Goal: Transaction & Acquisition: Purchase product/service

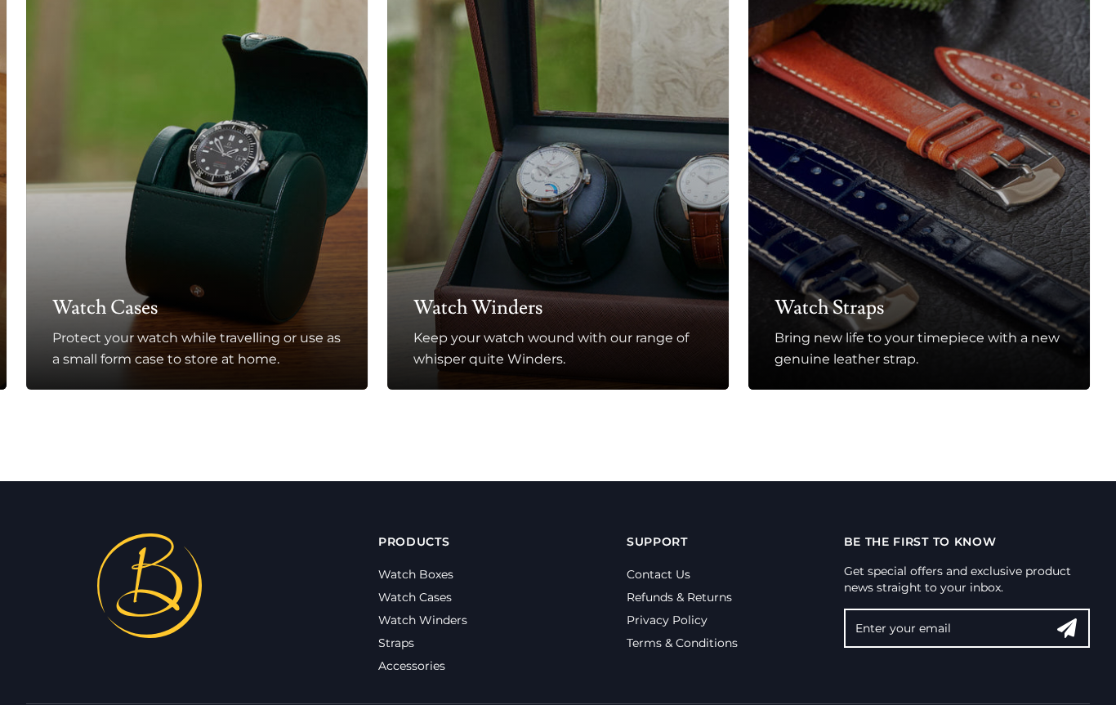
scroll to position [1151, 0]
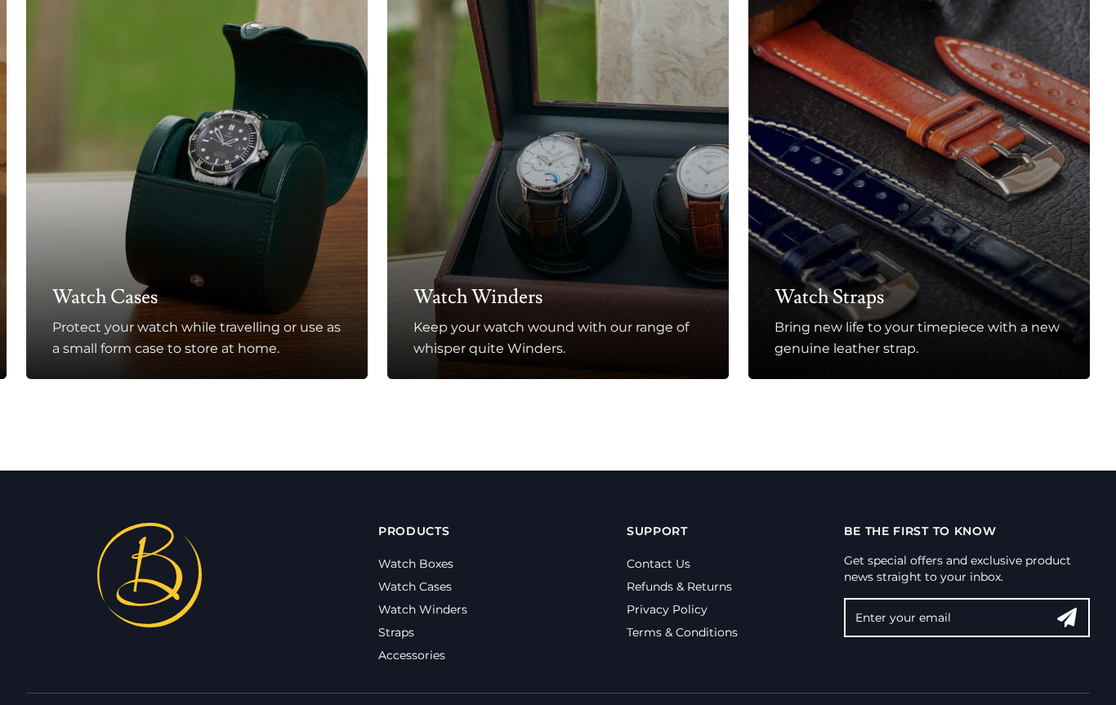
click at [961, 239] on link "Watch Straps Bring new life to your timepiece with a new genuine leather strap." at bounding box center [918, 179] width 341 height 400
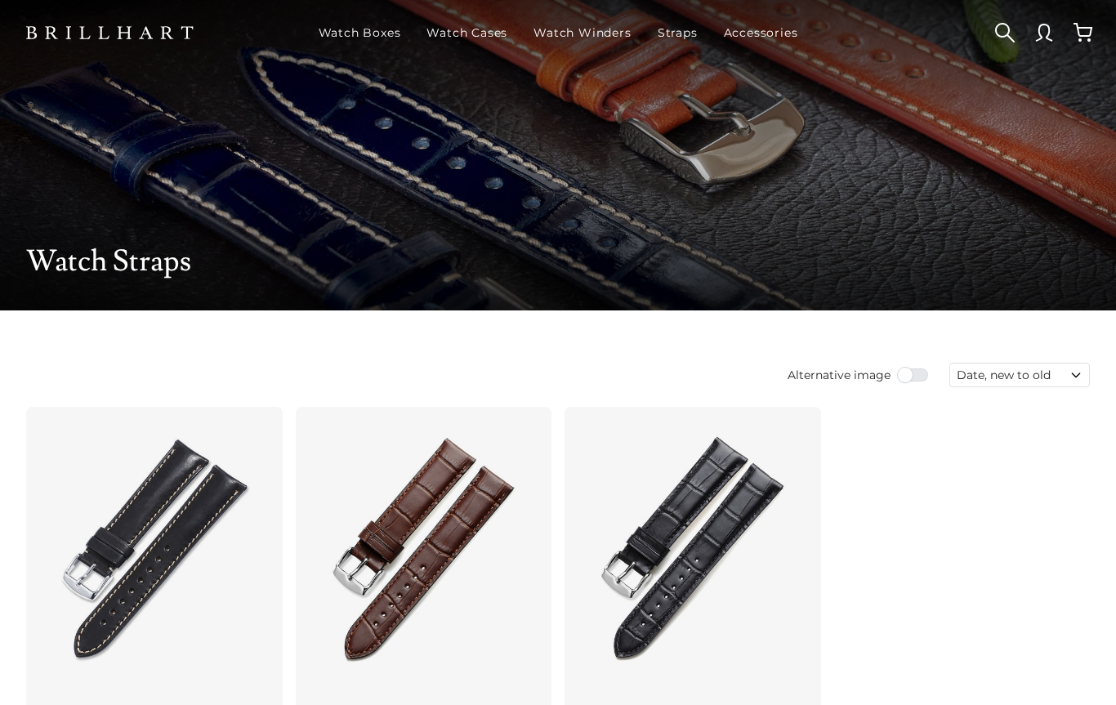
click at [1035, 232] on div "Watch Straps" at bounding box center [558, 245] width 1064 height 131
click at [671, 34] on link "Straps" at bounding box center [677, 32] width 53 height 42
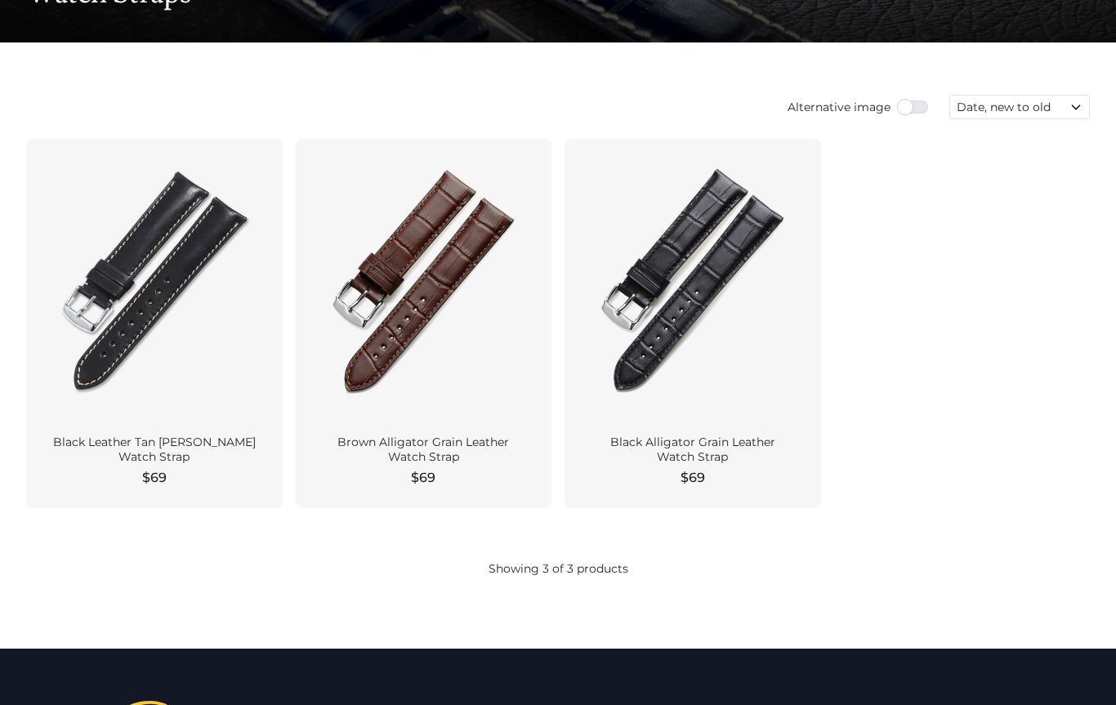
scroll to position [267, 0]
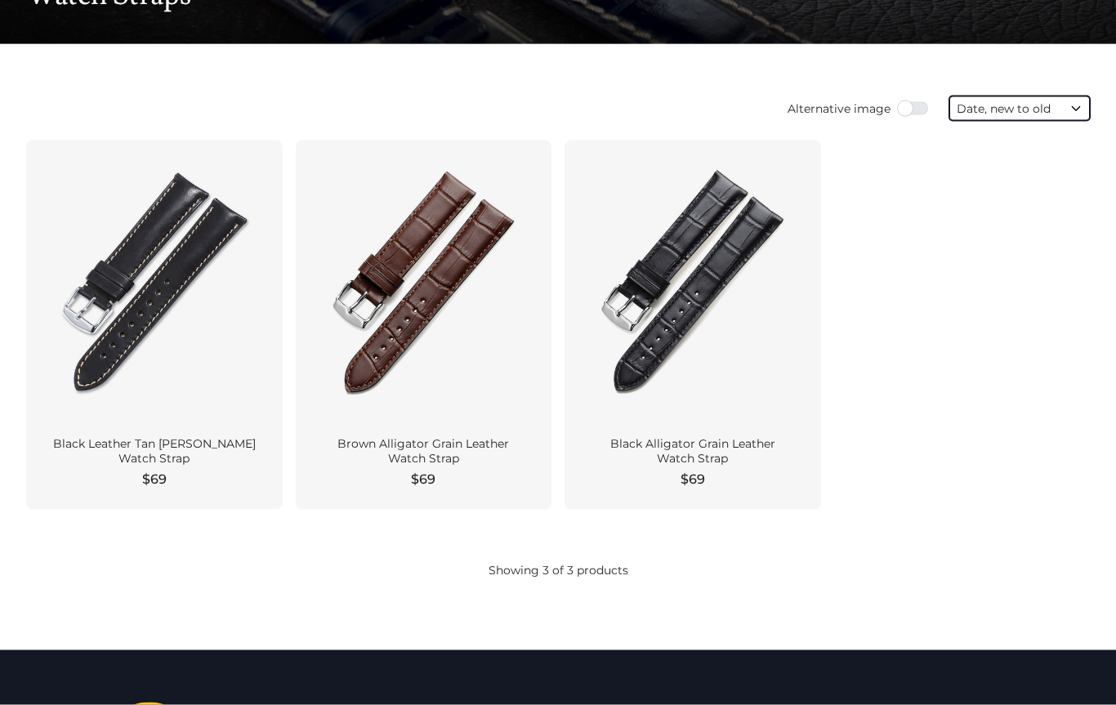
click at [1065, 99] on select "Featured Best selling Alphabetically, A-Z Alphabetically, Z-A Price, low to hig…" at bounding box center [1019, 108] width 141 height 25
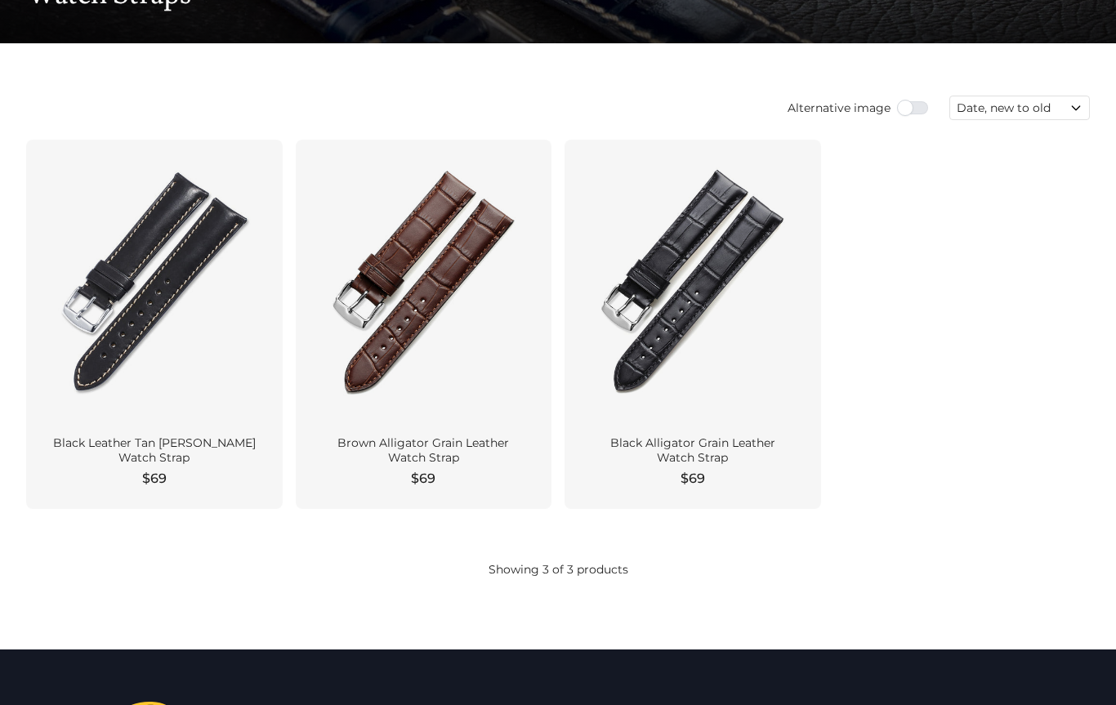
click at [880, 105] on span "Alternative image" at bounding box center [838, 108] width 103 height 16
click at [897, 105] on input "Alternative image" at bounding box center [913, 108] width 33 height 16
checkbox input "true"
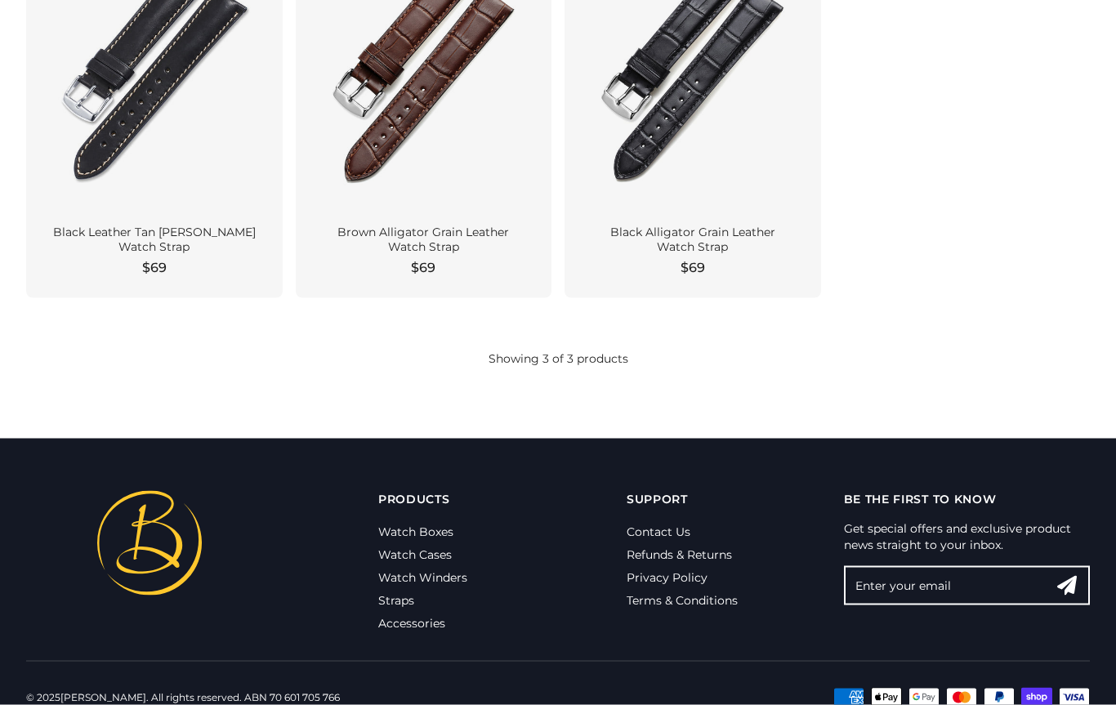
scroll to position [492, 0]
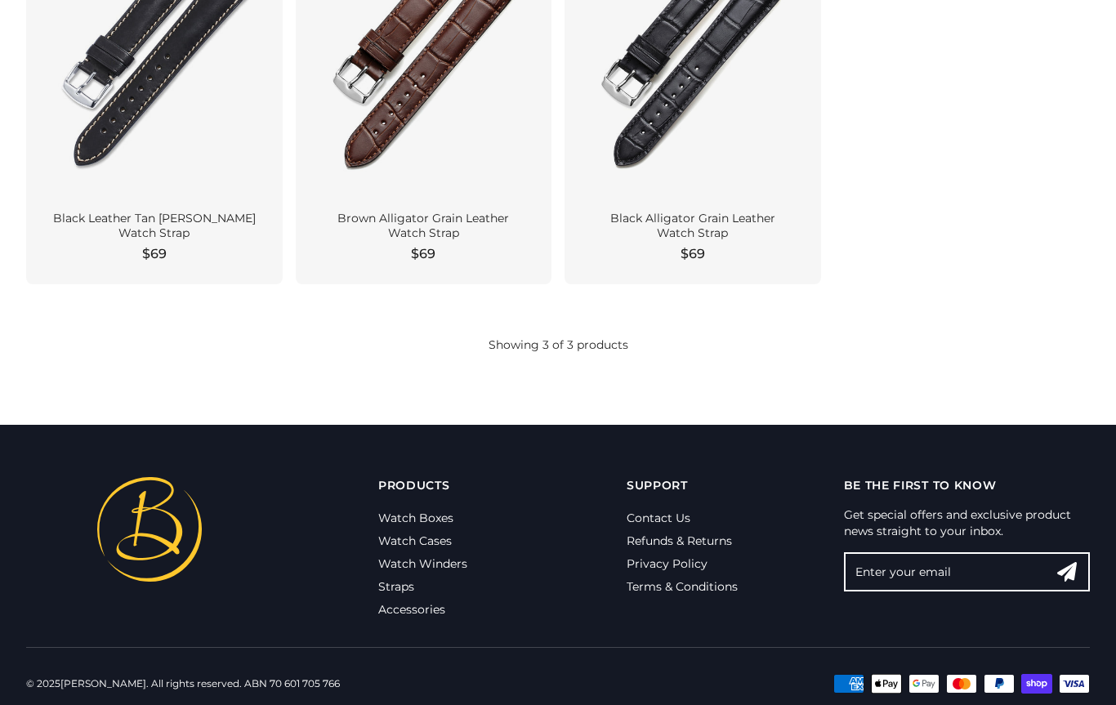
click at [419, 602] on link "Accessories" at bounding box center [411, 609] width 67 height 15
click at [442, 624] on div "Australian owned and operated all products ship from our Melbourne warehouse. P…" at bounding box center [558, 562] width 1090 height 170
